Goal: Task Accomplishment & Management: Manage account settings

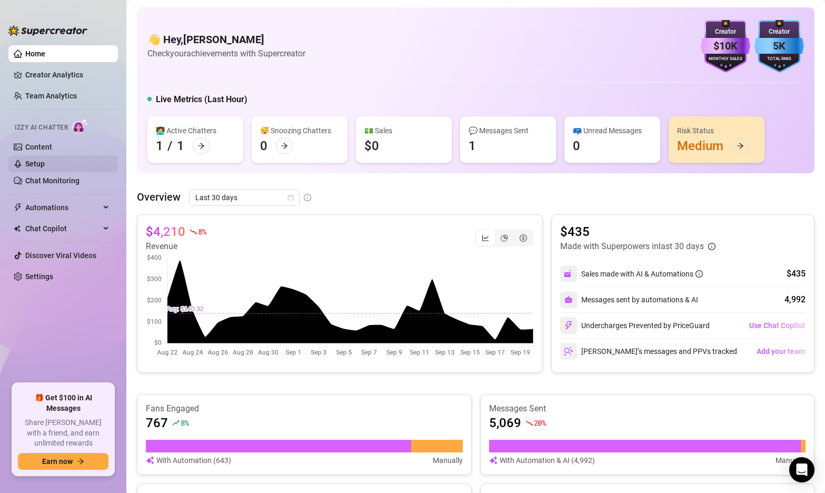
click at [40, 160] on link "Setup" at bounding box center [34, 164] width 19 height 8
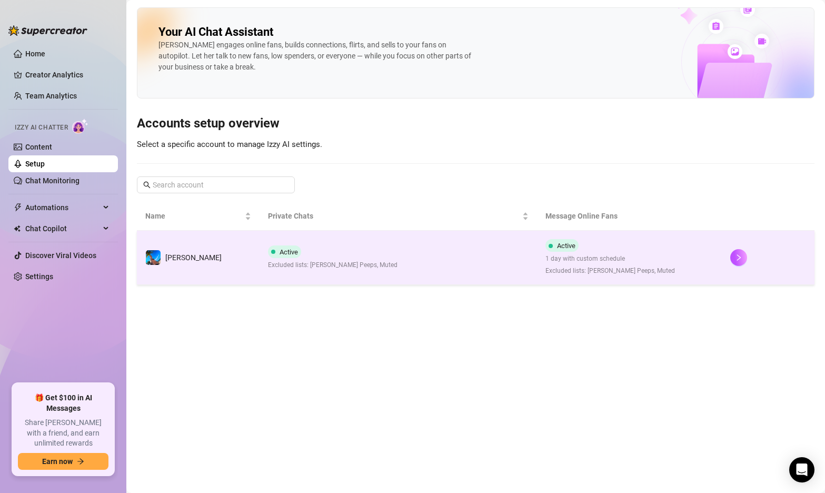
click at [446, 257] on td "Active Excluded lists: [PERSON_NAME] Peeps, Muted" at bounding box center [398, 258] width 277 height 54
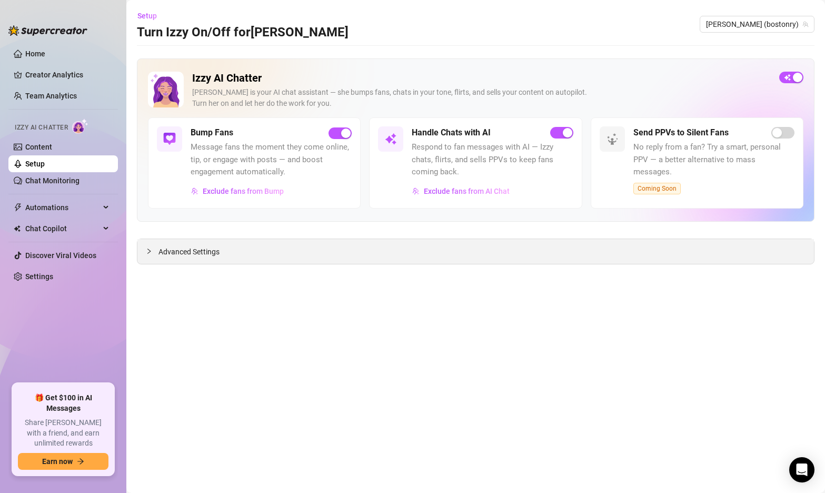
click at [181, 251] on span "Advanced Settings" at bounding box center [188, 252] width 61 height 12
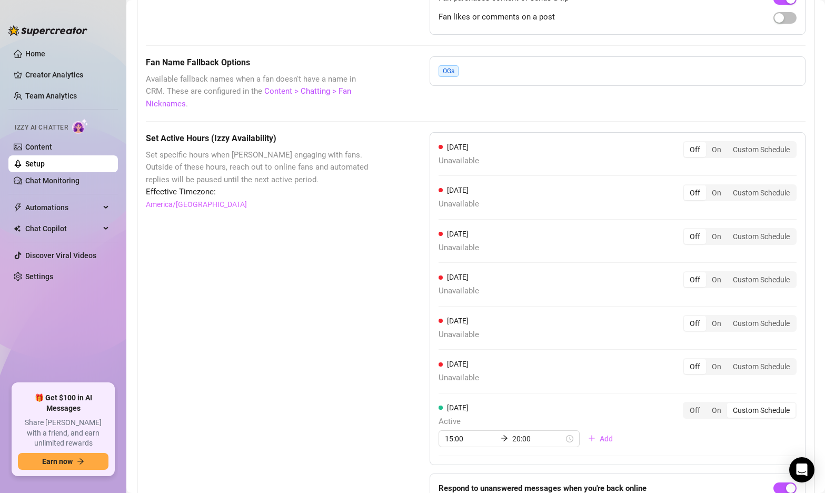
scroll to position [867, 0]
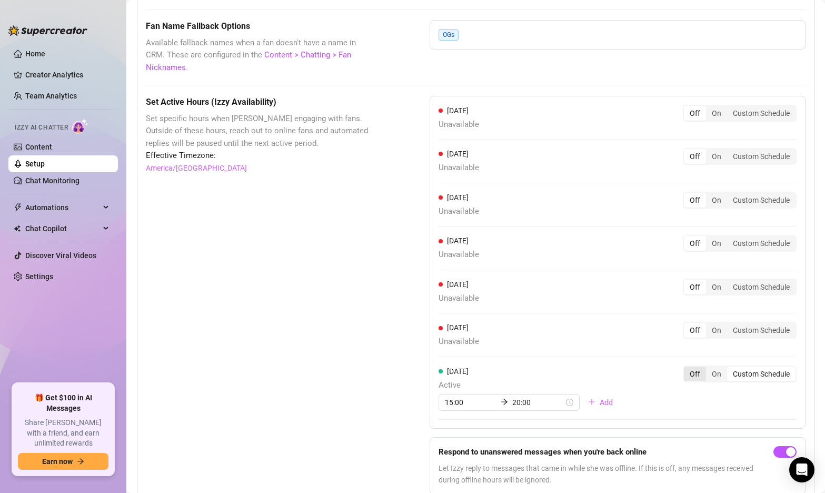
click at [693, 366] on div "Off" at bounding box center [695, 373] width 22 height 15
click at [687, 368] on input "Off" at bounding box center [687, 368] width 0 height 0
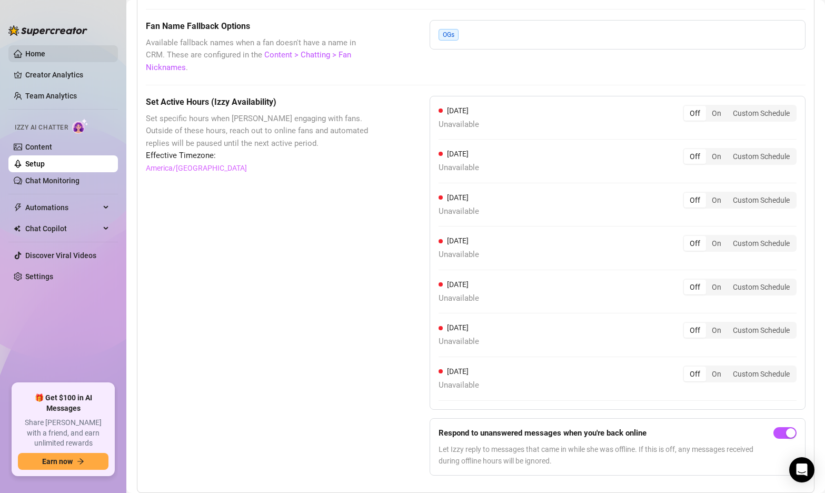
click at [45, 51] on link "Home" at bounding box center [35, 53] width 20 height 8
